Goal: Information Seeking & Learning: Learn about a topic

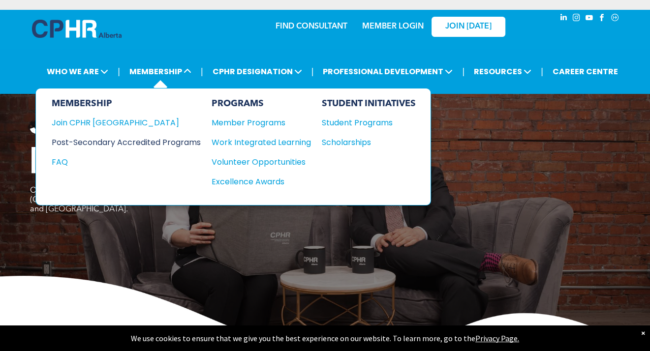
click at [145, 142] on div "Post-Secondary Accredited Programs" at bounding box center [119, 142] width 134 height 12
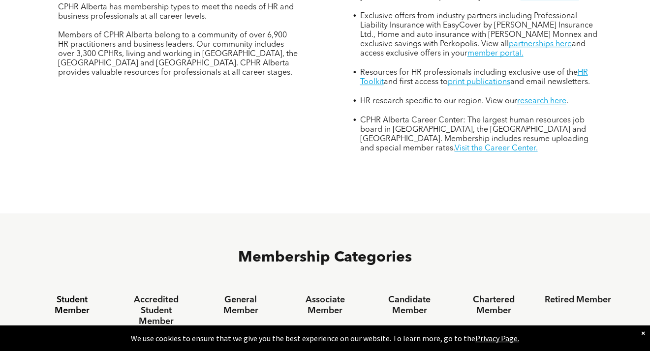
scroll to position [419, 0]
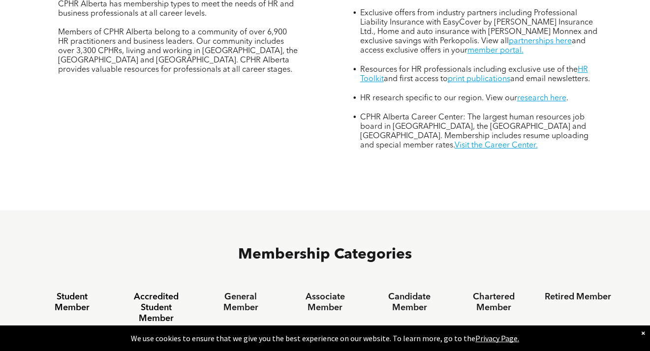
click at [150, 292] on h4 "Accredited Student Member" at bounding box center [156, 308] width 66 height 32
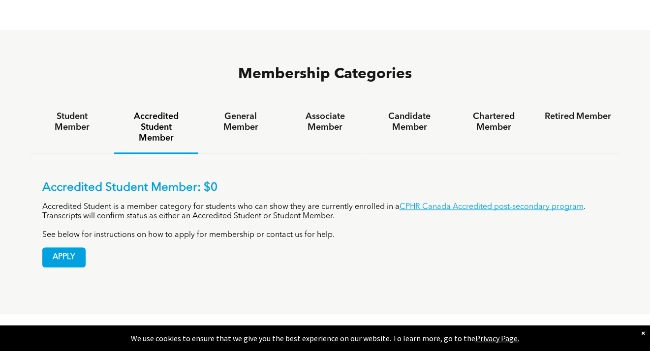
scroll to position [559, 0]
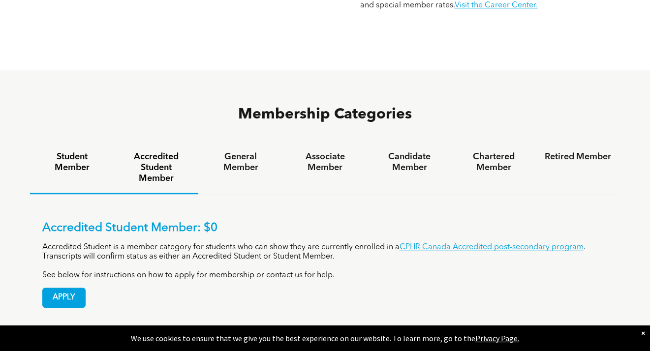
click at [80, 152] on h4 "Student Member" at bounding box center [72, 163] width 66 height 22
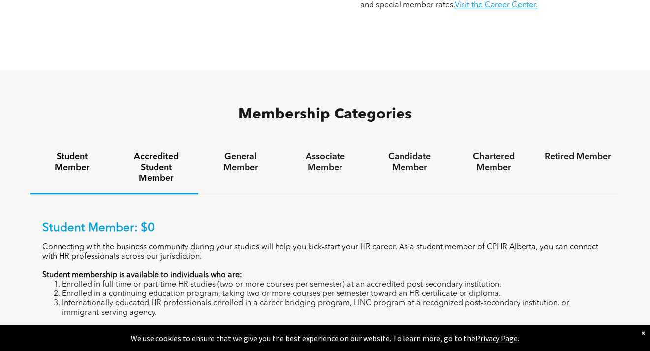
click at [153, 152] on h4 "Accredited Student Member" at bounding box center [156, 168] width 66 height 32
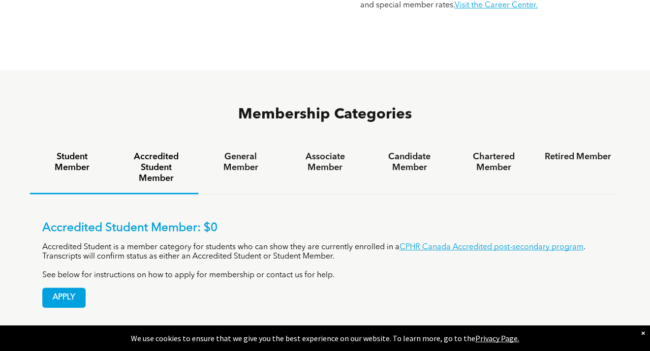
click at [74, 152] on h4 "Student Member" at bounding box center [72, 163] width 66 height 22
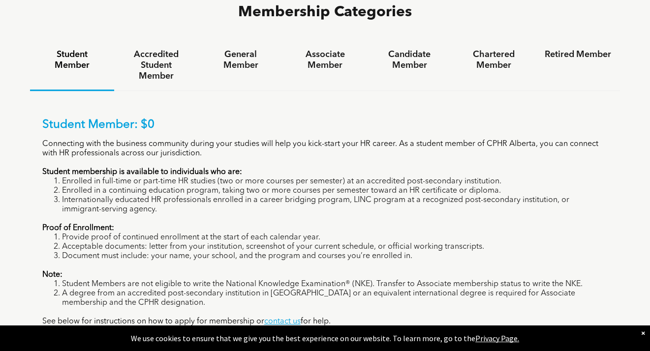
scroll to position [0, 0]
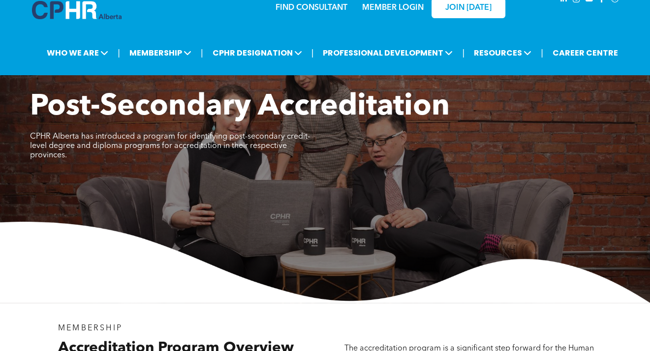
scroll to position [2, 0]
